Goal: Information Seeking & Learning: Learn about a topic

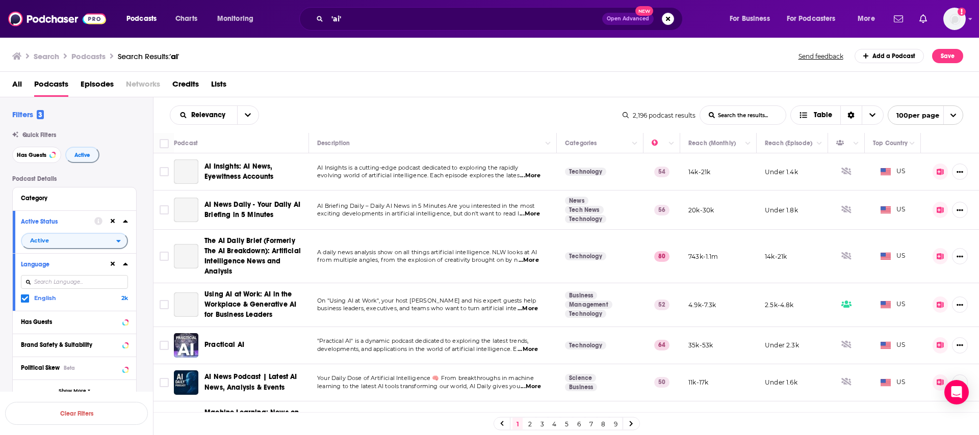
scroll to position [217, 0]
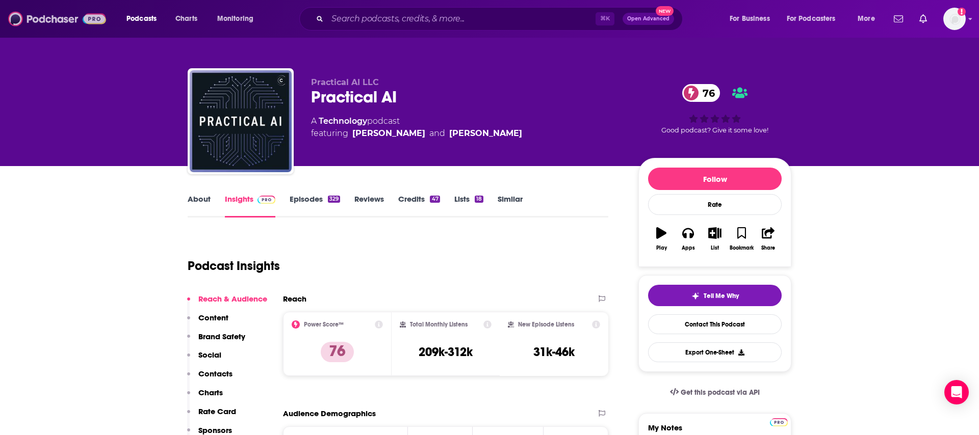
click at [38, 22] on img at bounding box center [57, 18] width 98 height 19
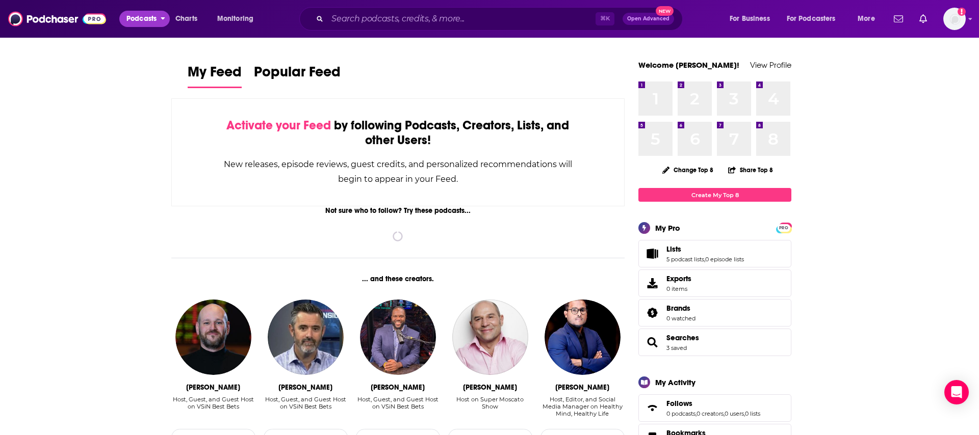
click at [135, 21] on span "Podcasts" at bounding box center [141, 19] width 30 height 14
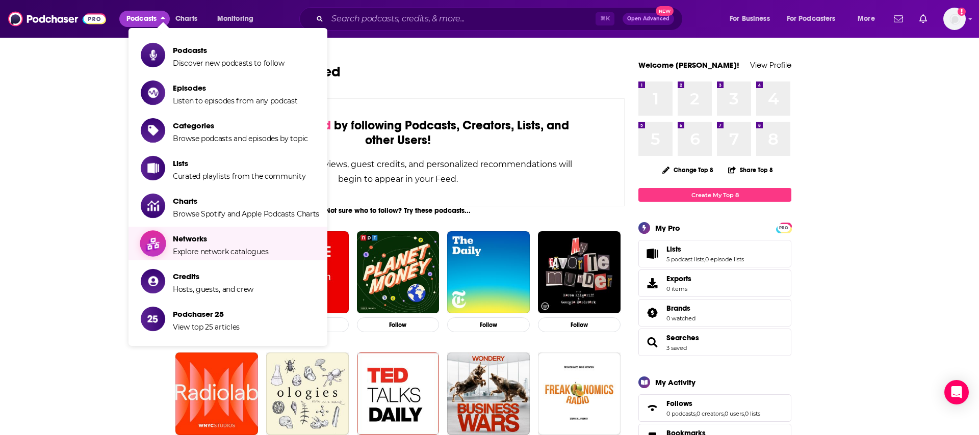
click at [206, 238] on span "Networks" at bounding box center [220, 239] width 95 height 10
